Goal: Task Accomplishment & Management: Use online tool/utility

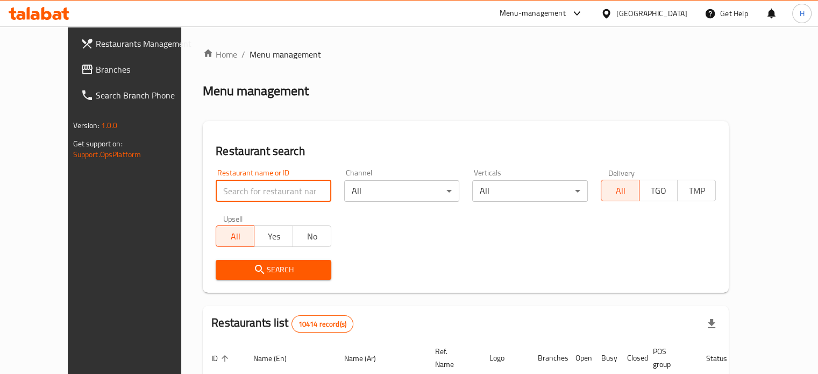
click at [249, 190] on input "search" at bounding box center [274, 191] width 116 height 22
type input "pizaza"
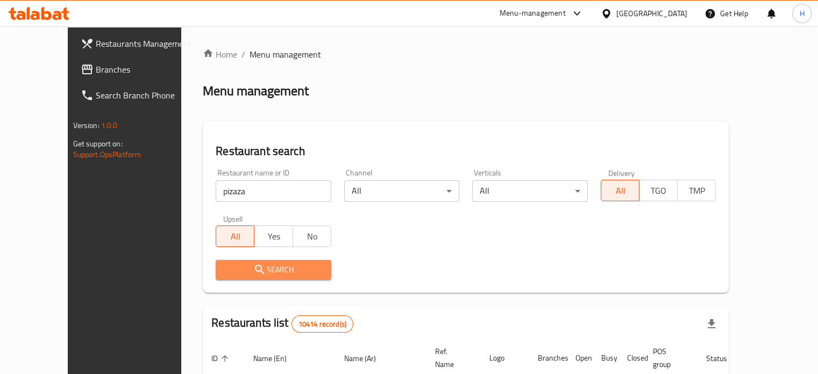
click at [278, 262] on button "Search" at bounding box center [274, 270] width 116 height 20
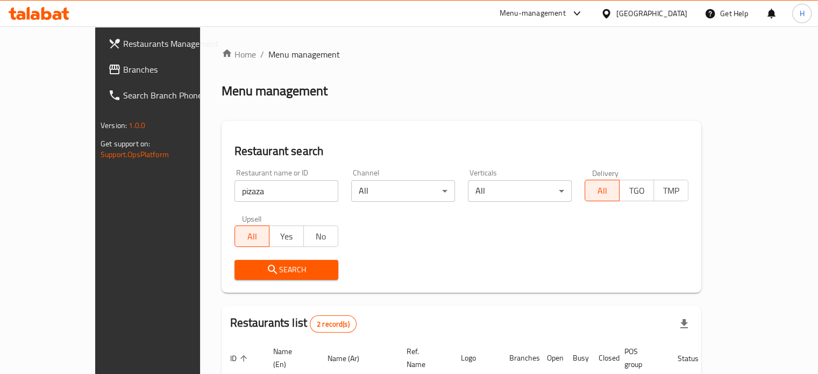
scroll to position [122, 0]
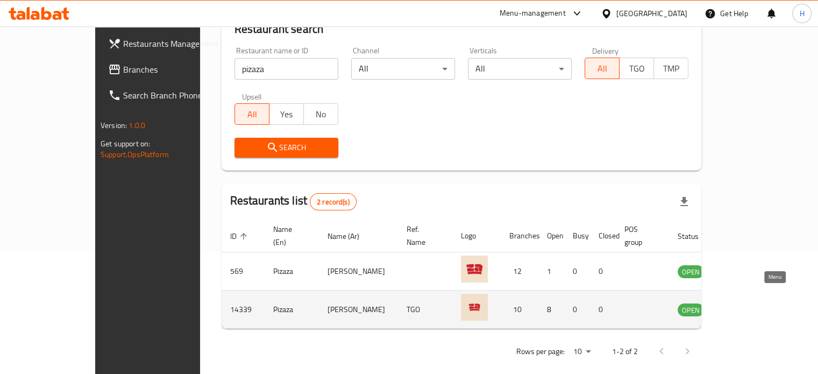
click at [747, 303] on icon "enhanced table" at bounding box center [740, 309] width 13 height 13
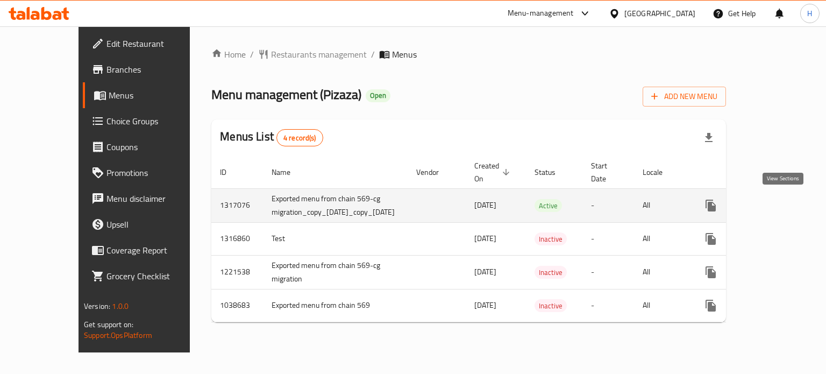
click at [787, 209] on icon "enhanced table" at bounding box center [788, 205] width 13 height 13
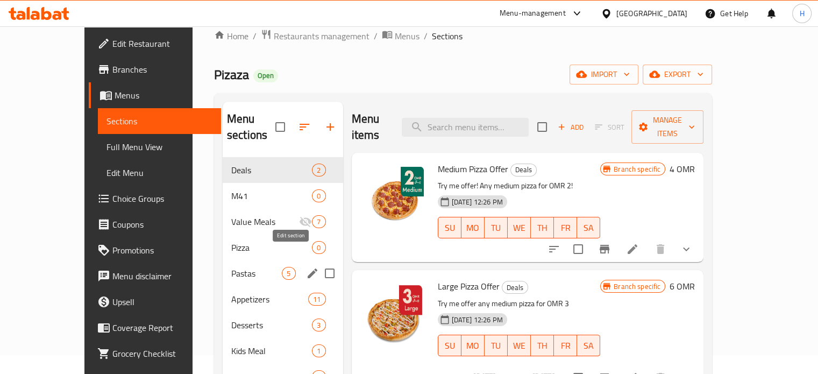
scroll to position [19, 0]
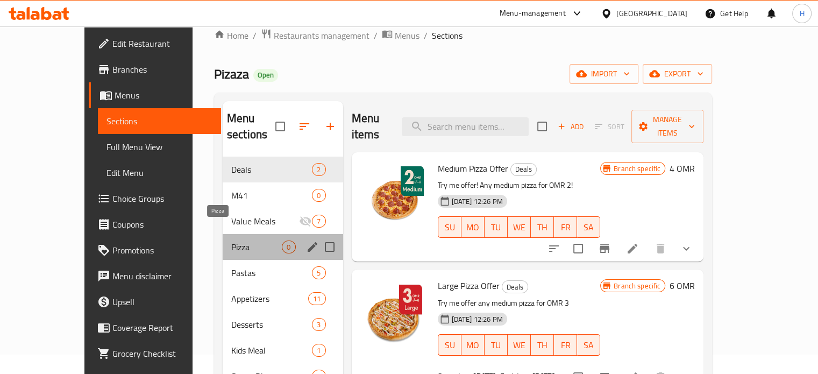
click at [231, 240] on span "Pizza" at bounding box center [256, 246] width 51 height 13
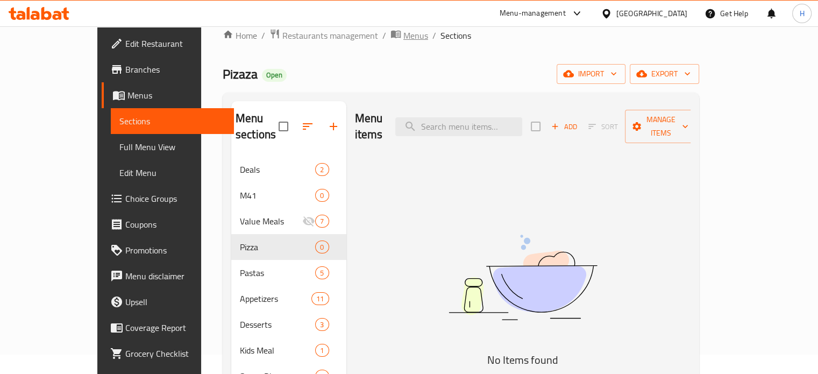
click at [403, 33] on span "Menus" at bounding box center [415, 35] width 25 height 13
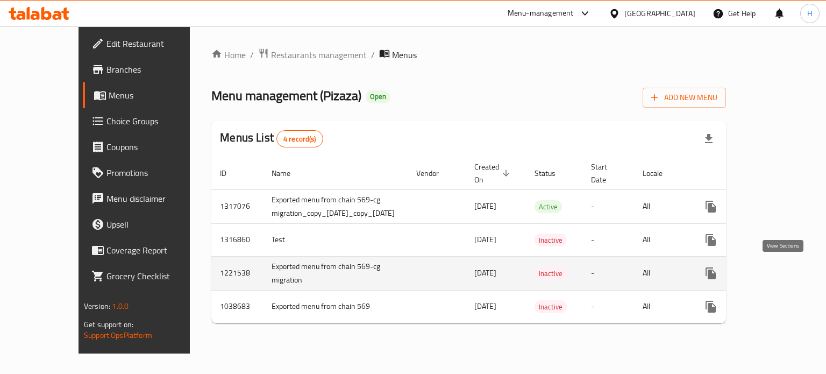
click at [782, 271] on icon "enhanced table" at bounding box center [788, 273] width 13 height 13
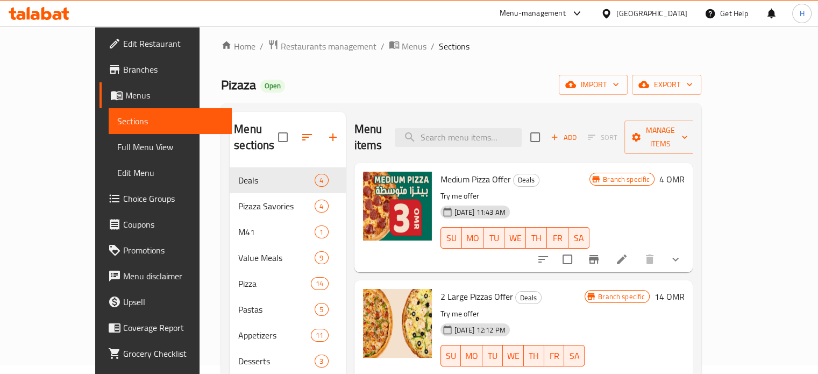
scroll to position [10, 0]
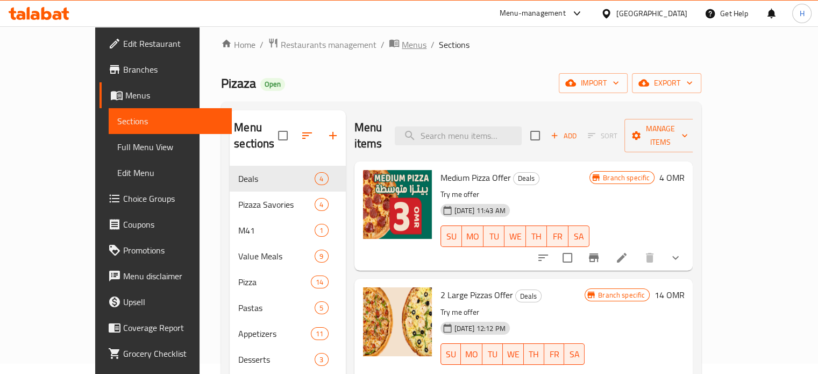
click at [402, 48] on span "Menus" at bounding box center [414, 44] width 25 height 13
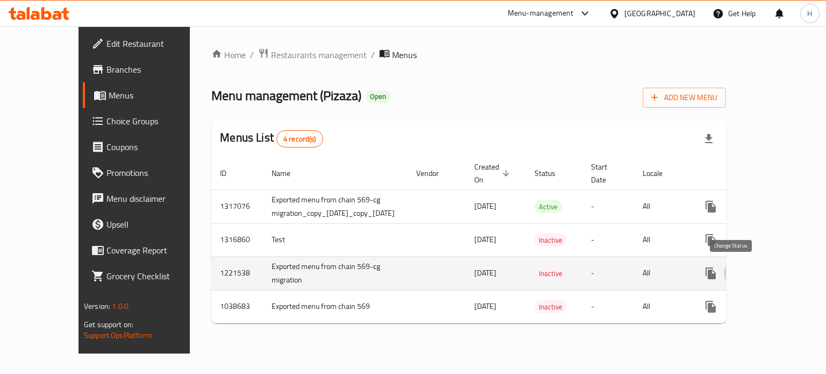
click at [730, 274] on icon "enhanced table" at bounding box center [736, 273] width 13 height 13
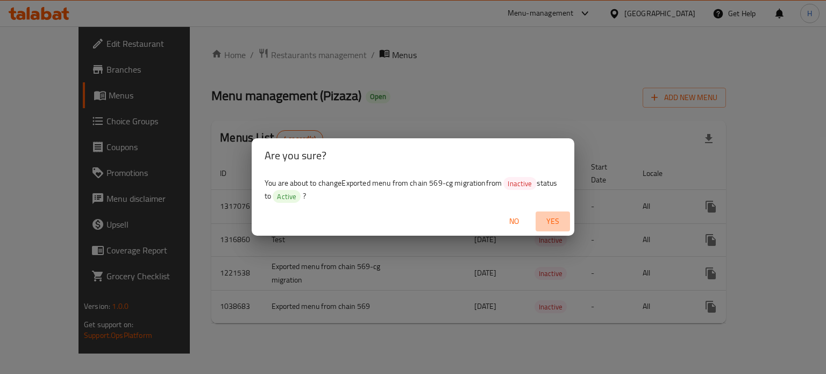
click at [551, 222] on span "Yes" at bounding box center [553, 221] width 26 height 13
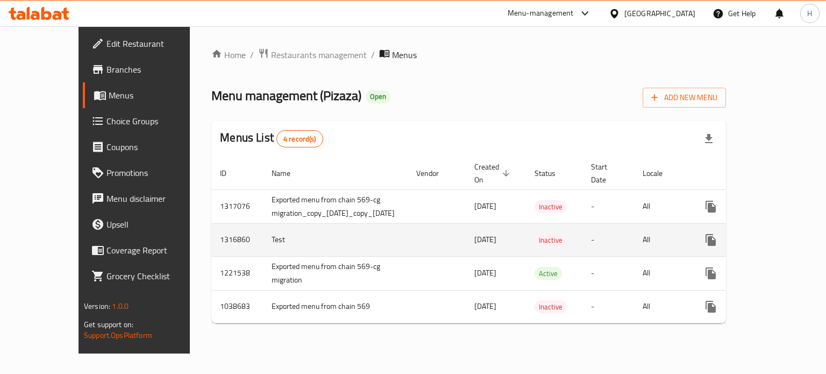
click at [211, 241] on td "1316860" at bounding box center [237, 239] width 52 height 33
copy td "1316860"
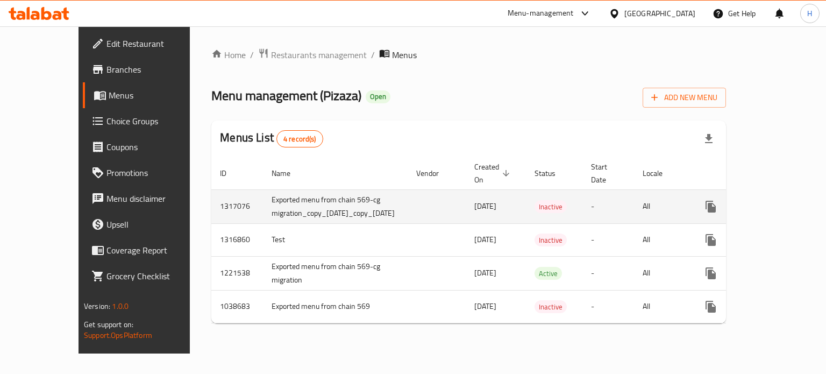
click at [211, 208] on td "1317076" at bounding box center [237, 206] width 52 height 34
copy td "1317076"
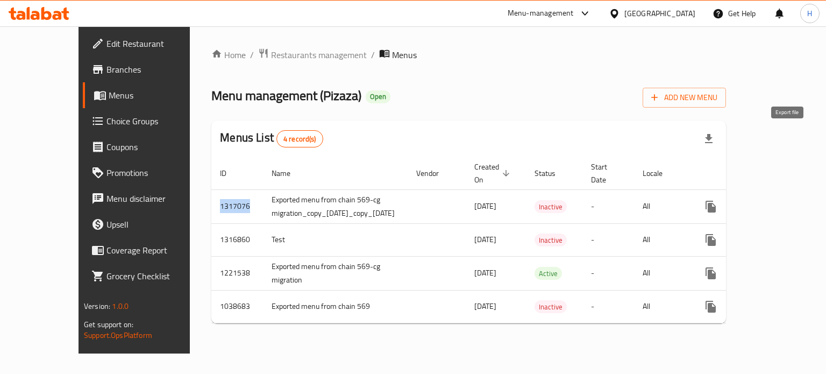
click at [713, 139] on icon "button" at bounding box center [709, 138] width 8 height 9
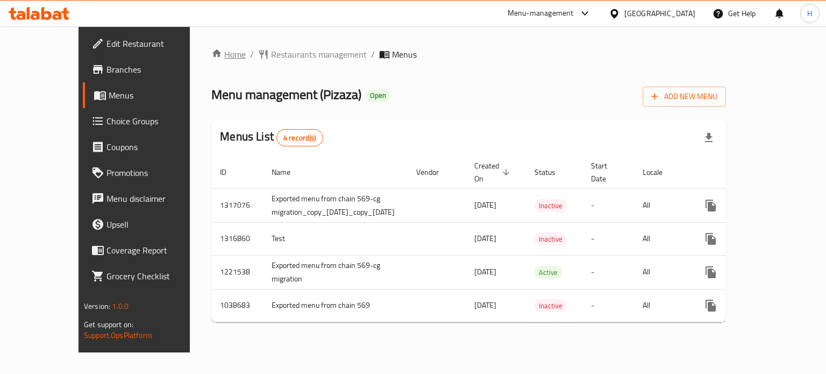
click at [211, 54] on link "Home" at bounding box center [228, 54] width 34 height 13
